Goal: Information Seeking & Learning: Learn about a topic

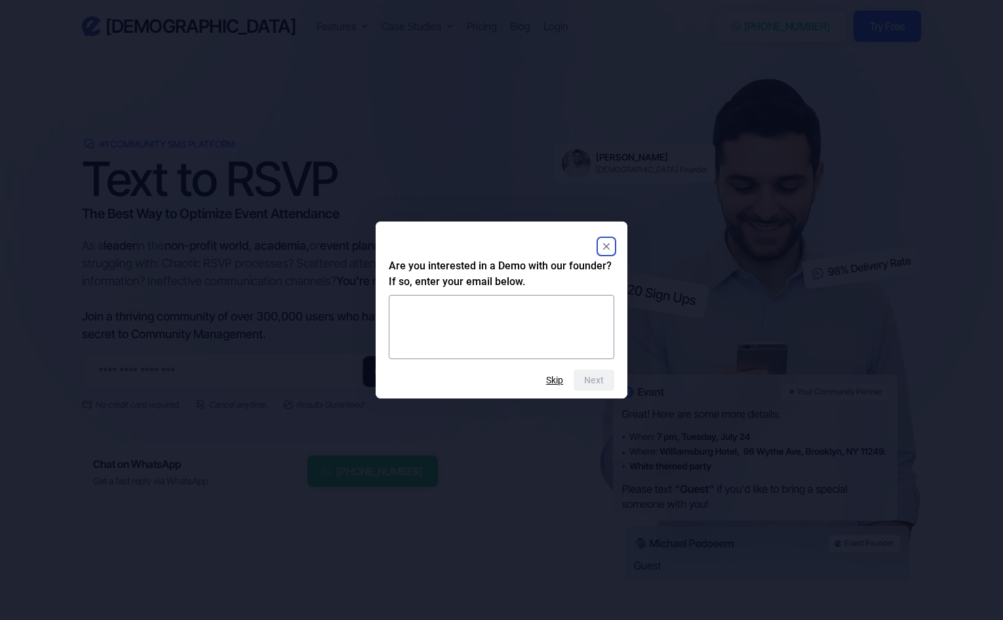
click at [609, 245] on icon "Close" at bounding box center [606, 246] width 7 height 7
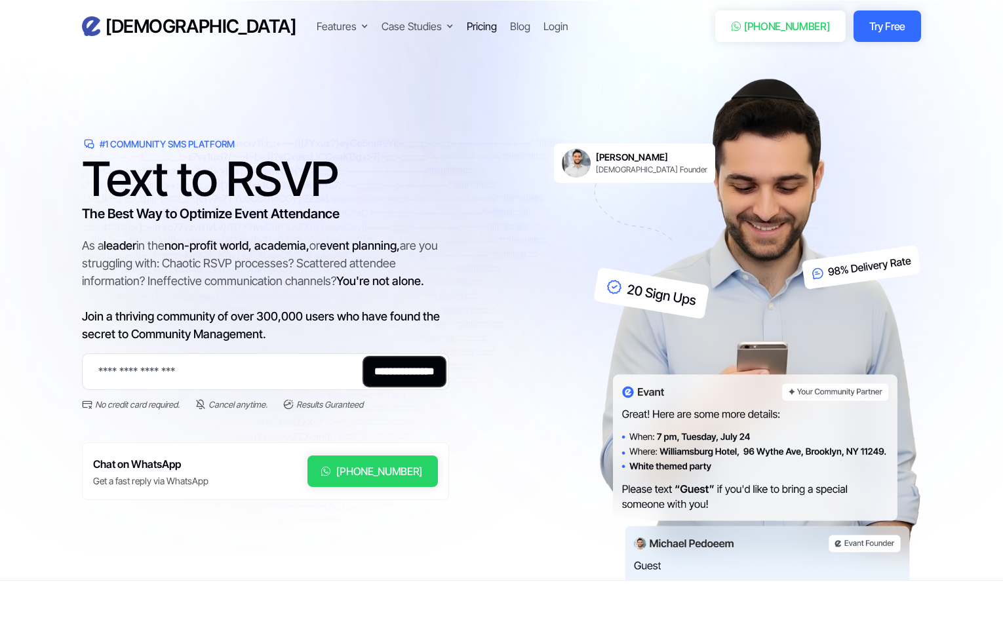
click at [467, 20] on div "Pricing" at bounding box center [482, 26] width 30 height 16
